Goal: Task Accomplishment & Management: Use online tool/utility

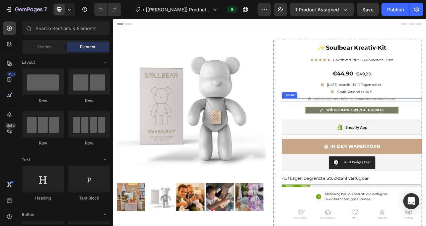
click at [383, 123] on strong "20 % Rabatt ab 2 Kits – automatisch" at bounding box center [407, 121] width 73 height 5
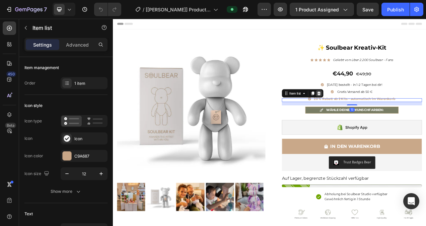
click at [376, 113] on icon at bounding box center [377, 114] width 4 height 5
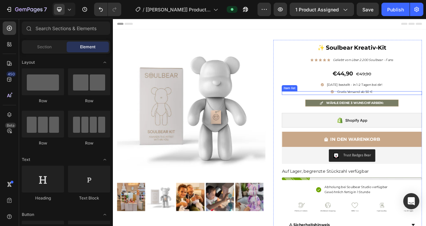
click at [420, 111] on span "Gratis Versand ab 50 €" at bounding box center [423, 112] width 45 height 5
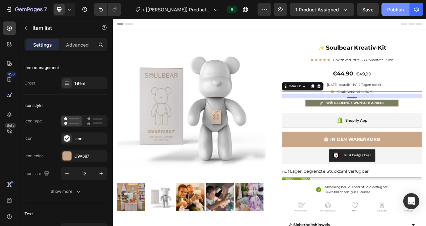
click at [397, 10] on div "Publish" at bounding box center [395, 9] width 17 height 7
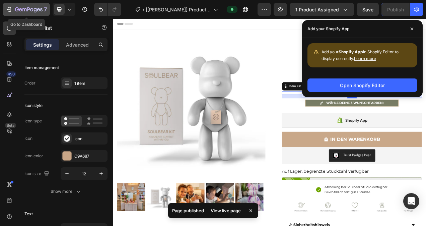
click at [10, 8] on icon "button" at bounding box center [9, 9] width 7 height 7
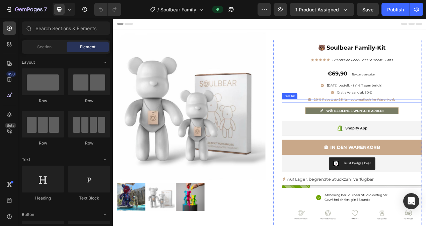
click at [386, 122] on strong "20 % Rabatt ab 2 Kits – automatisch" at bounding box center [407, 122] width 73 height 5
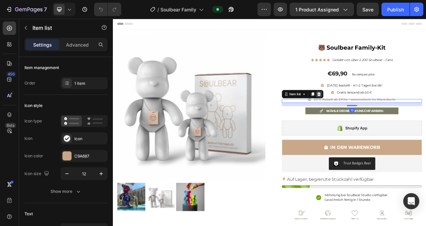
click at [375, 115] on icon at bounding box center [377, 115] width 4 height 5
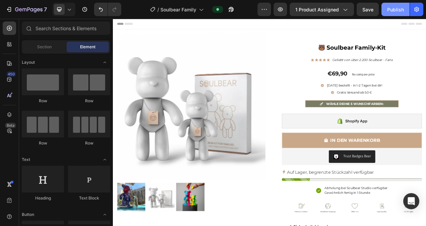
click at [398, 11] on div "Publish" at bounding box center [395, 9] width 17 height 7
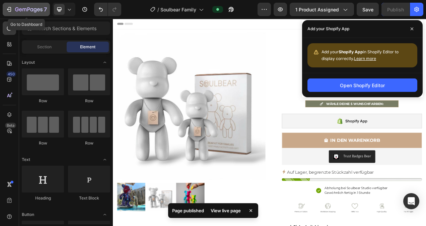
click at [11, 9] on icon "button" at bounding box center [9, 9] width 3 height 5
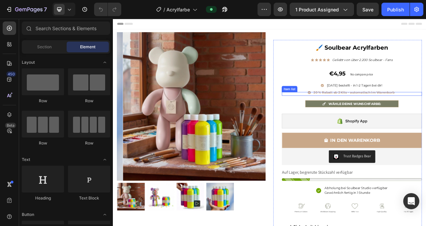
click at [381, 115] on strong "20 % Rabatt ab 2 Kits – automatisch" at bounding box center [406, 113] width 73 height 5
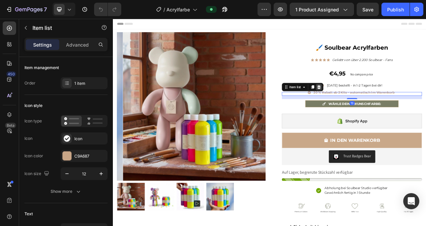
click at [375, 105] on icon at bounding box center [377, 106] width 4 height 5
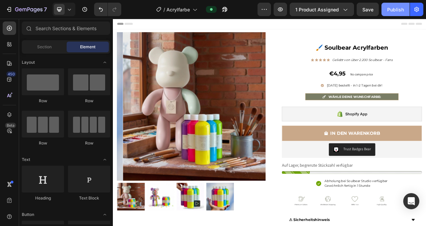
click at [395, 8] on div "Publish" at bounding box center [395, 9] width 17 height 7
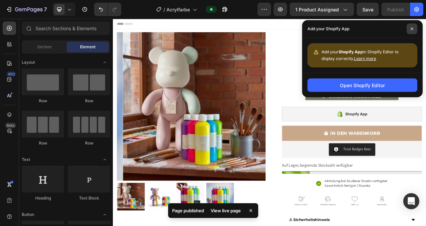
click at [414, 30] on span at bounding box center [412, 28] width 11 height 11
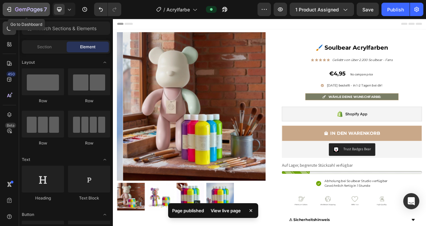
click at [11, 11] on icon "button" at bounding box center [9, 9] width 7 height 7
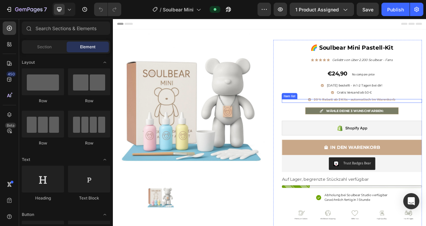
click at [378, 123] on strong "20 % Rabatt ab 2 Kits – automatisch" at bounding box center [407, 122] width 73 height 5
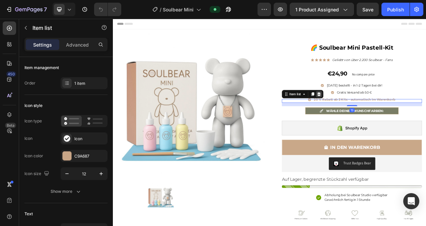
click at [375, 116] on icon at bounding box center [377, 115] width 4 height 5
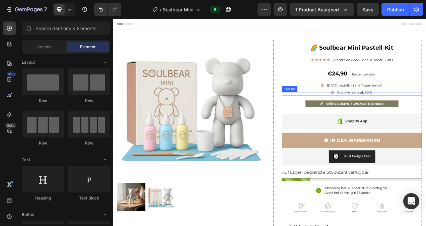
click at [426, 115] on span "Gratis Versand ab 50 €" at bounding box center [422, 113] width 45 height 5
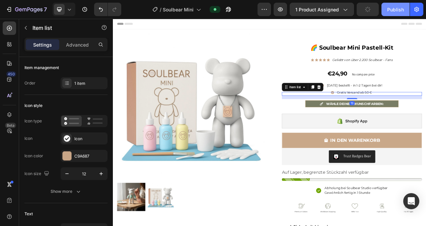
click at [398, 9] on div "Publish" at bounding box center [395, 9] width 17 height 7
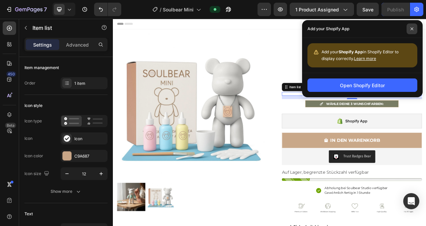
click at [408, 27] on span at bounding box center [412, 28] width 11 height 11
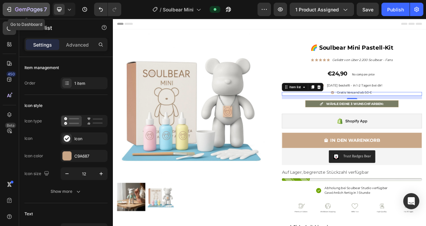
click at [9, 8] on icon "button" at bounding box center [9, 9] width 7 height 7
